Goal: Browse casually: Explore the website without a specific task or goal

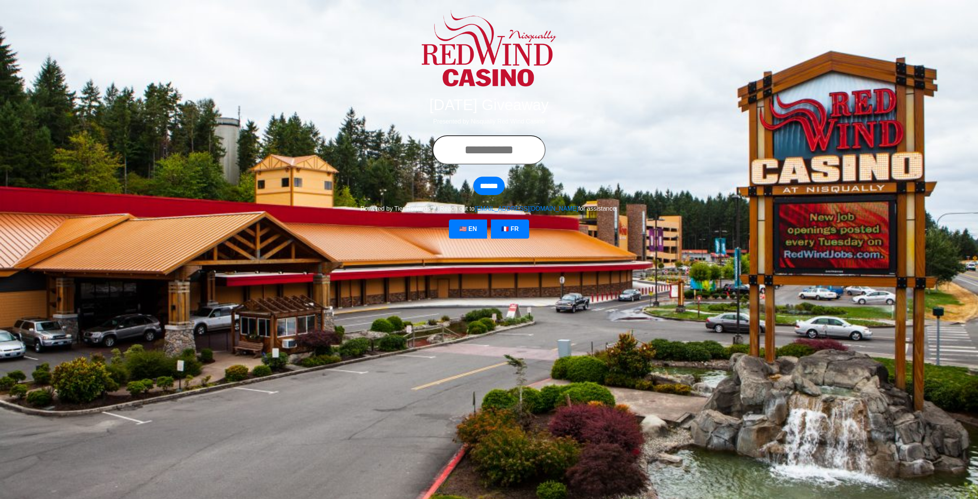
click at [472, 156] on input "text" at bounding box center [488, 149] width 113 height 29
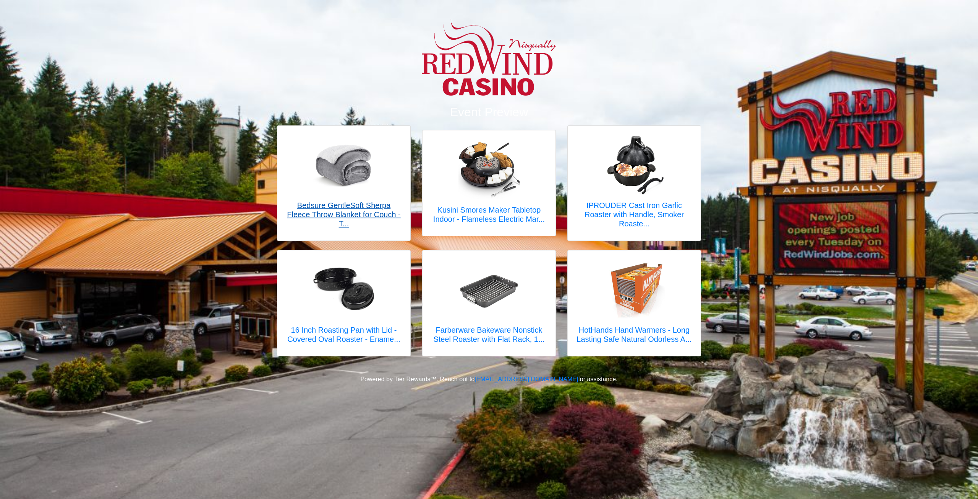
click at [326, 158] on img at bounding box center [343, 163] width 61 height 61
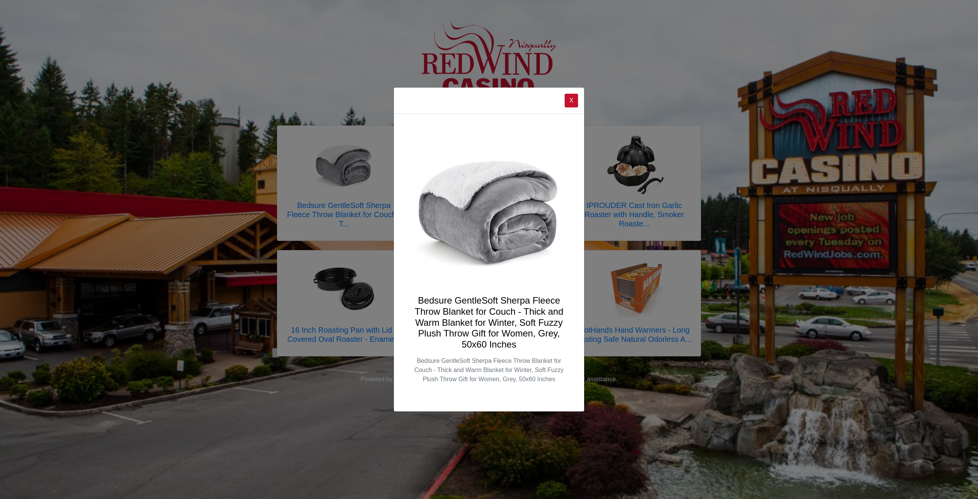
drag, startPoint x: 494, startPoint y: 380, endPoint x: 653, endPoint y: 417, distance: 163.1
click at [494, 381] on p "Bedsure GentleSoft Sherpa Fleece Throw Blanket for Couch - Thick and Warm Blank…" at bounding box center [489, 370] width 154 height 28
drag, startPoint x: 810, startPoint y: 376, endPoint x: 665, endPoint y: 148, distance: 270.1
click at [810, 376] on div "X Bedsure GentleSoft Sherpa Fleece Throw Blanket for Couch - Thick and Warm Bla…" at bounding box center [489, 249] width 978 height 499
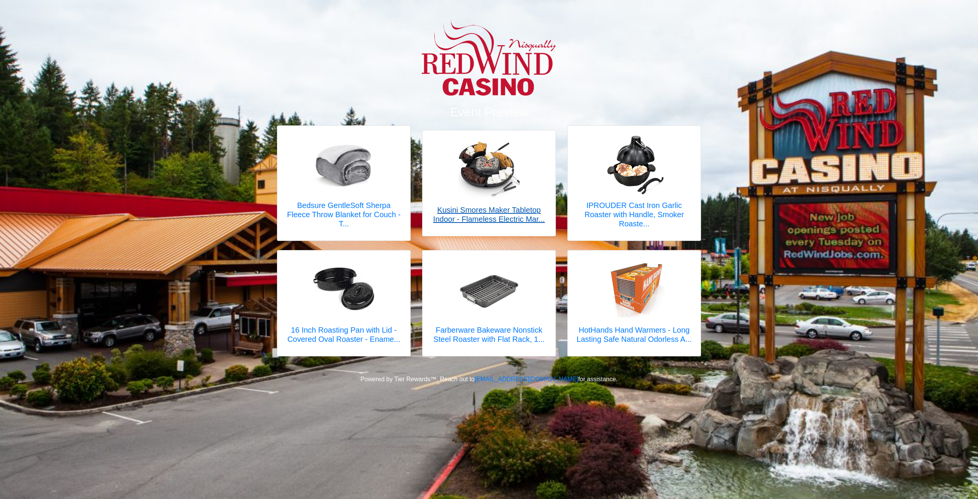
click at [529, 194] on div at bounding box center [489, 168] width 118 height 61
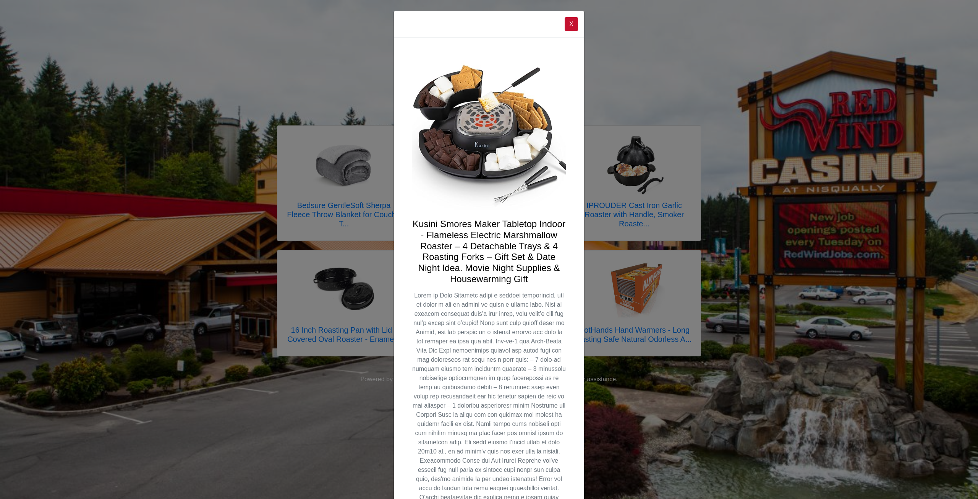
click at [898, 246] on div "X Kusini Smores Maker Tabletop Indoor - Flameless Electric Marshmallow Roaster …" at bounding box center [489, 249] width 978 height 499
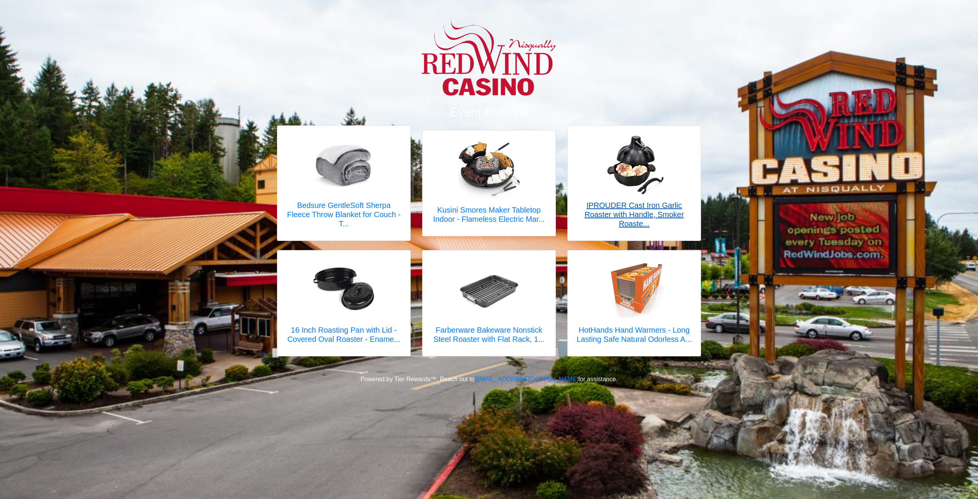
click at [643, 154] on img at bounding box center [634, 163] width 61 height 61
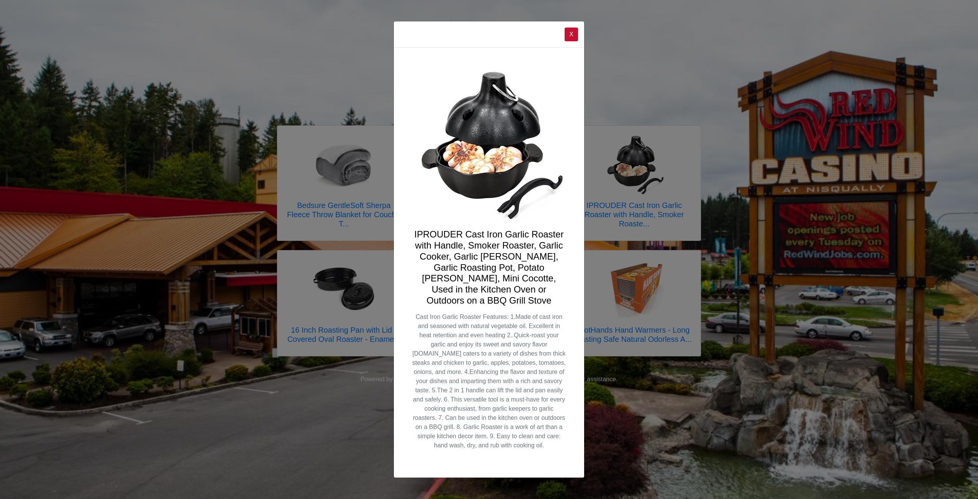
click at [779, 197] on div "X IPROUDER Cast Iron Garlic Roaster with Handle, Smoker Roaster, Garlic Cooker,…" at bounding box center [489, 249] width 978 height 499
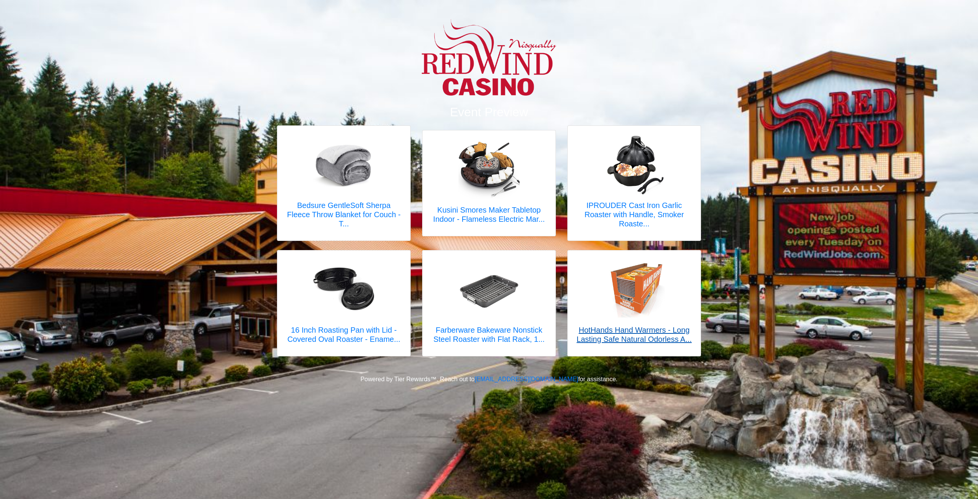
click at [629, 283] on img at bounding box center [634, 288] width 61 height 61
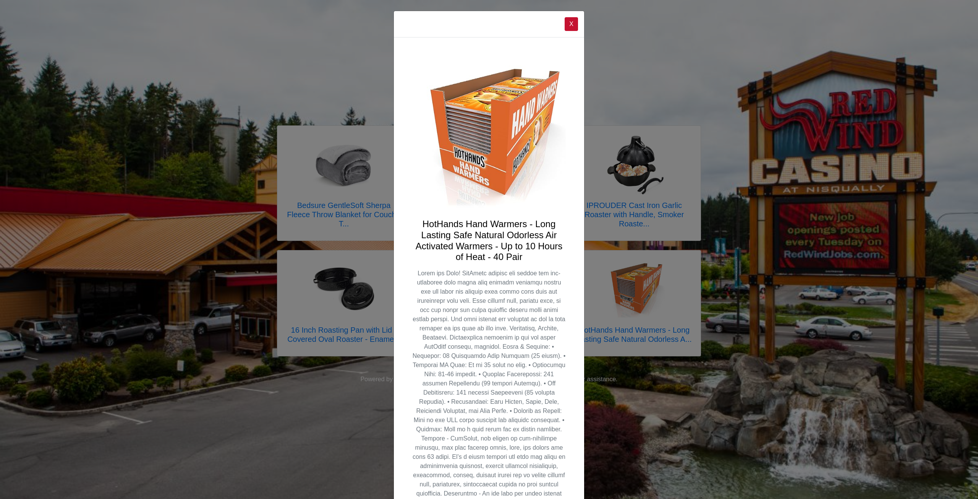
drag, startPoint x: 828, startPoint y: 285, endPoint x: 515, endPoint y: 291, distance: 313.3
click at [826, 285] on div "X HotHands Hand Warmers - Long Lasting Safe Natural Odorless Air Activated Warm…" at bounding box center [489, 249] width 978 height 499
